Goal: Information Seeking & Learning: Learn about a topic

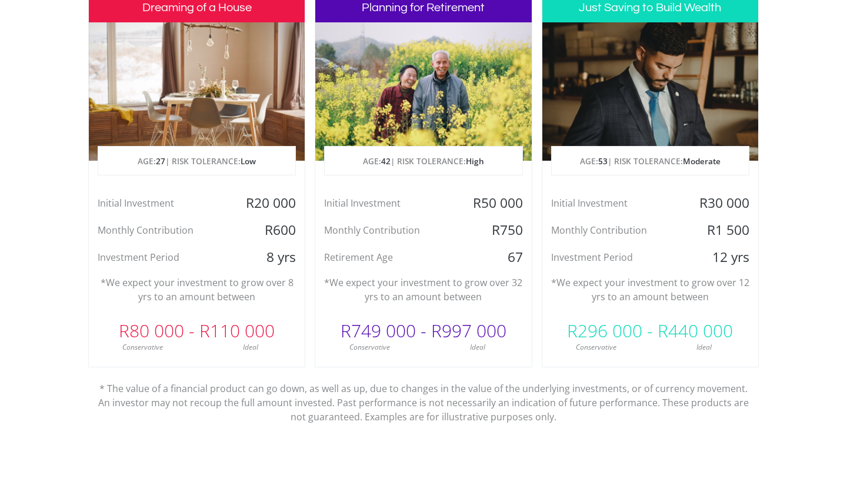
scroll to position [598, 0]
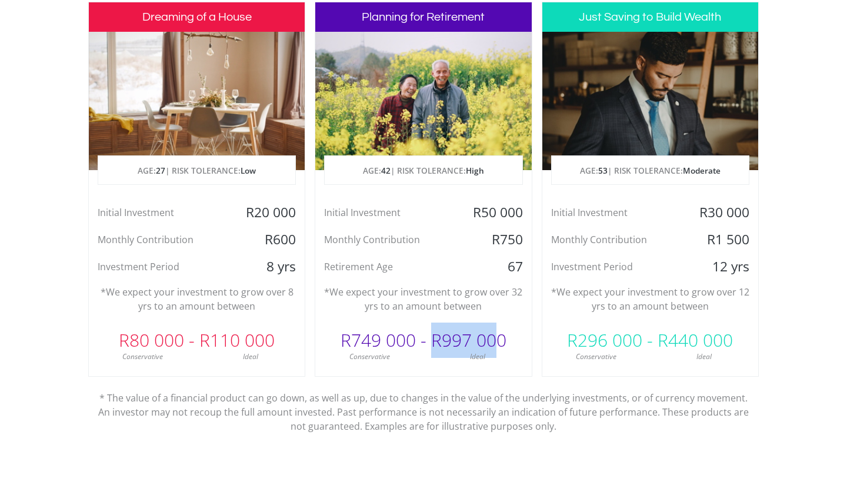
drag, startPoint x: 430, startPoint y: 338, endPoint x: 502, endPoint y: 338, distance: 71.8
click at [502, 338] on div "R749 000 - R997 000" at bounding box center [423, 339] width 216 height 35
drag, startPoint x: 593, startPoint y: 240, endPoint x: 677, endPoint y: 240, distance: 84.1
click at [677, 240] on div "Monthly Contribution" at bounding box center [614, 240] width 144 height 18
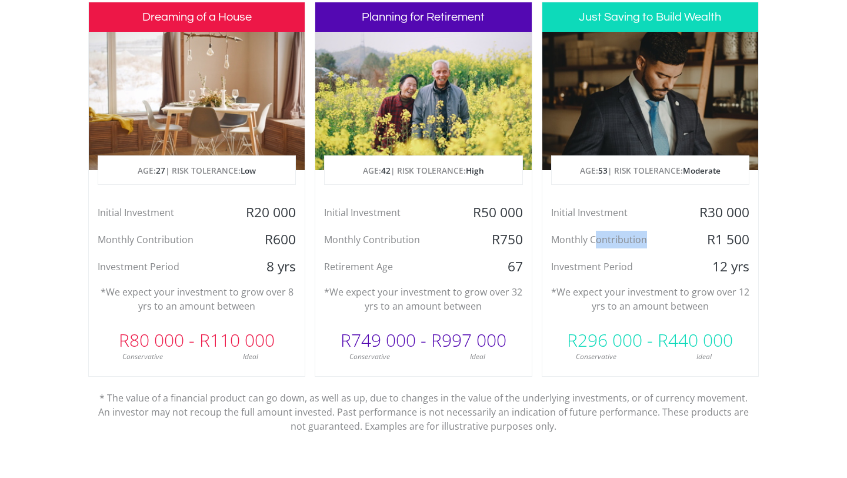
click at [677, 240] on div "Monthly Contribution" at bounding box center [614, 240] width 144 height 18
drag, startPoint x: 565, startPoint y: 295, endPoint x: 729, endPoint y: 295, distance: 164.7
click at [729, 295] on p "*We expect your investment to grow over 12 yrs to an amount between" at bounding box center [650, 299] width 198 height 28
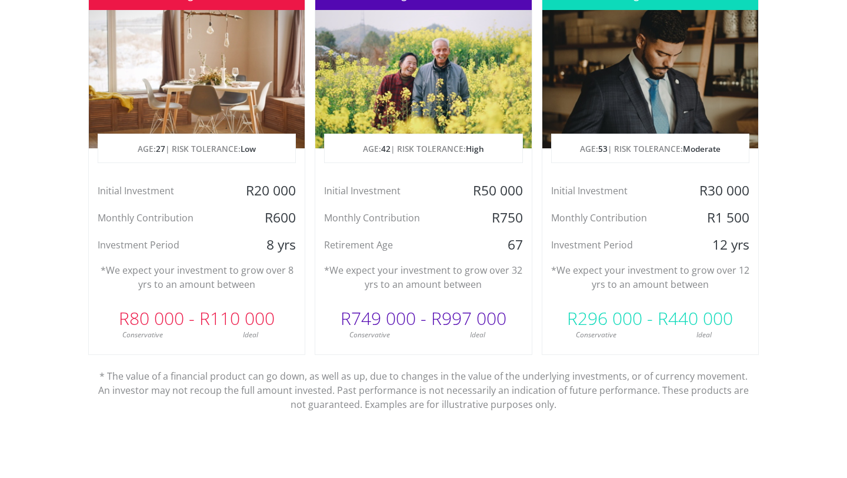
scroll to position [626, 0]
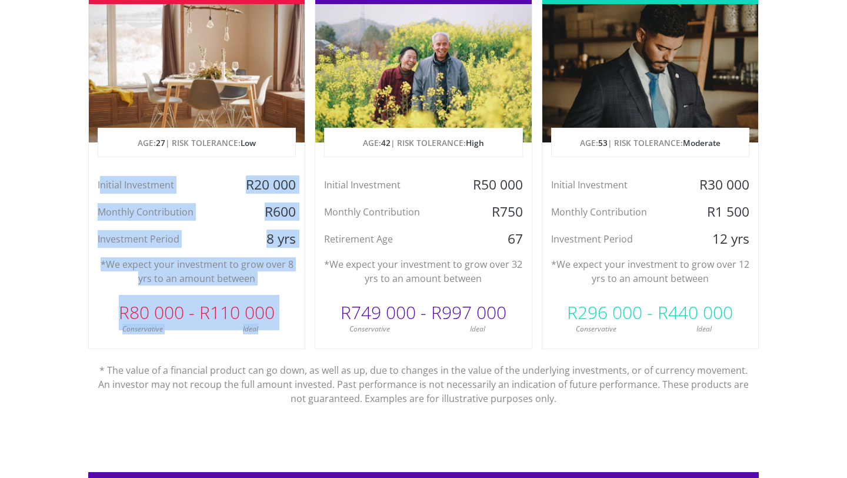
drag, startPoint x: 279, startPoint y: 330, endPoint x: 102, endPoint y: 189, distance: 226.4
click at [102, 189] on div "Dreaming of a House AGE: [DEMOGRAPHIC_DATA] | RISK TOLERANCE: Low Initial Inves…" at bounding box center [196, 161] width 217 height 375
click at [102, 188] on div "Initial Investment" at bounding box center [161, 185] width 144 height 18
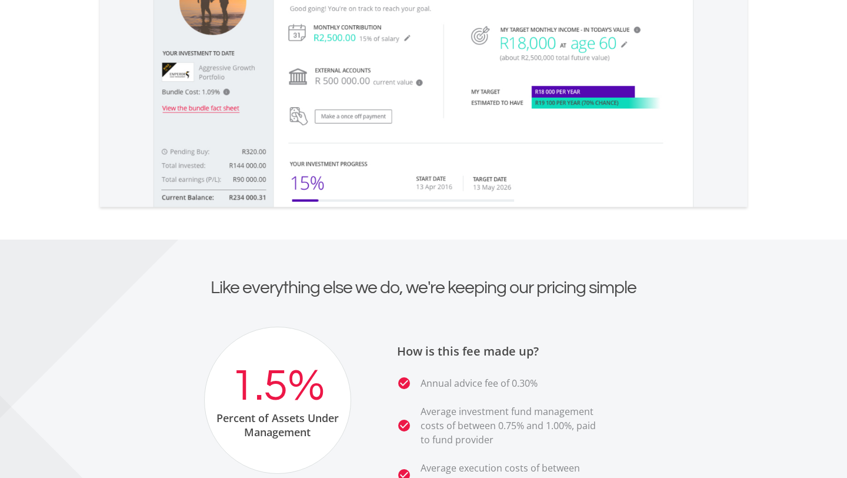
scroll to position [2220, 0]
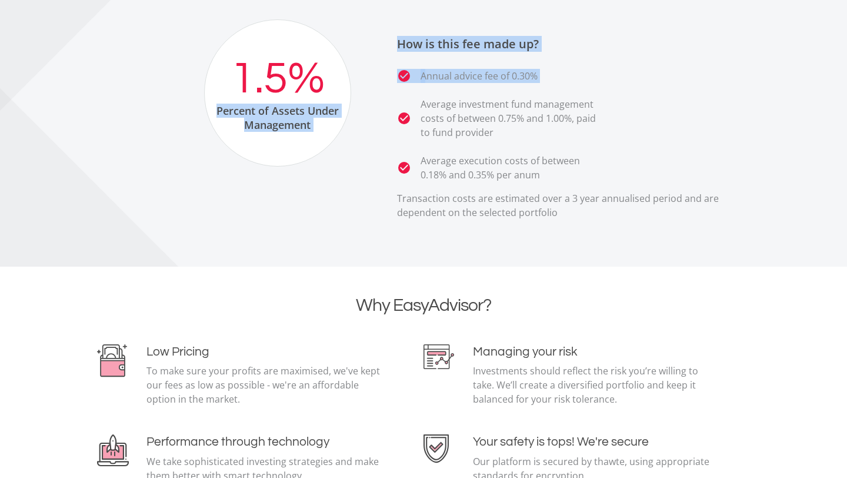
drag, startPoint x: 209, startPoint y: 112, endPoint x: 376, endPoint y: 112, distance: 166.5
click at [376, 112] on div "1.5% Percent of Assets Under Management How is this fee made up? check_circle A…" at bounding box center [423, 123] width 671 height 209
click at [376, 112] on div "How is this fee made up? check_circle Annual advice fee of 0.30% check_circle A…" at bounding box center [563, 123] width 391 height 209
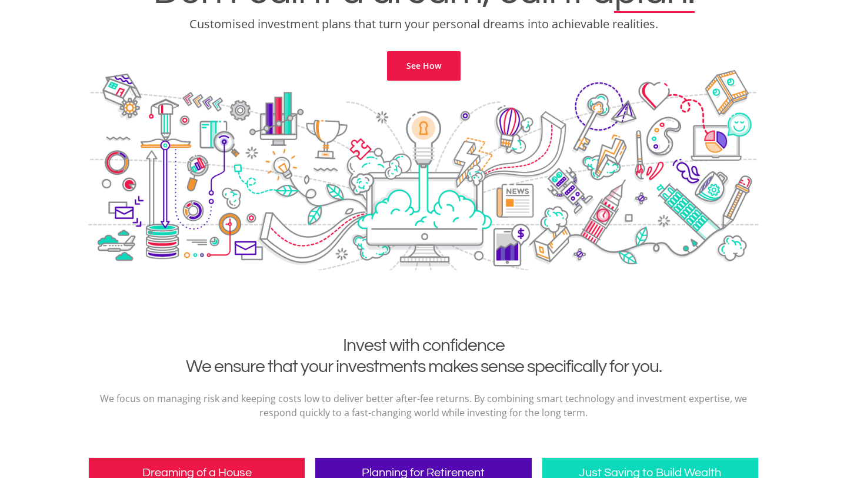
scroll to position [0, 0]
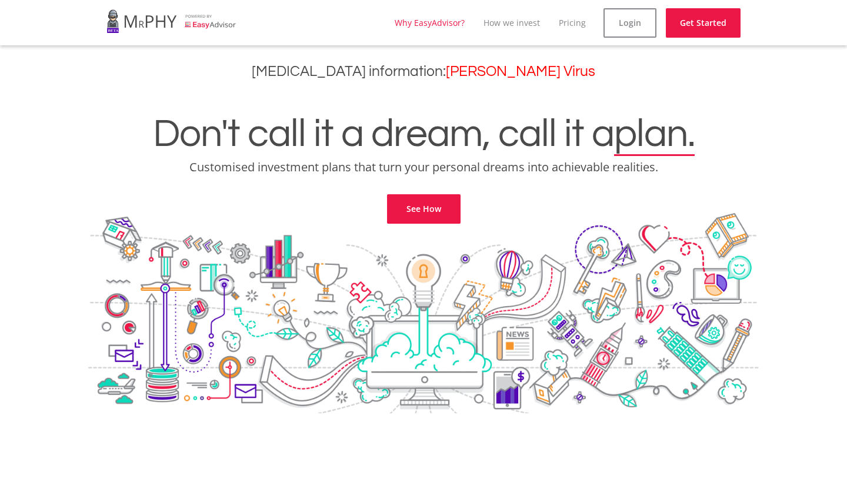
click at [444, 24] on link "Why EasyAdvisor?" at bounding box center [430, 22] width 70 height 11
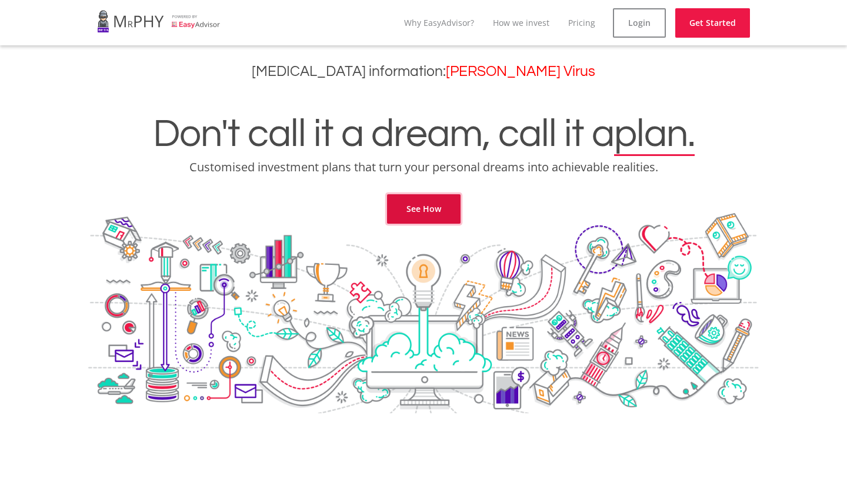
click at [444, 218] on link "See How" at bounding box center [424, 208] width 74 height 29
